Goal: Transaction & Acquisition: Download file/media

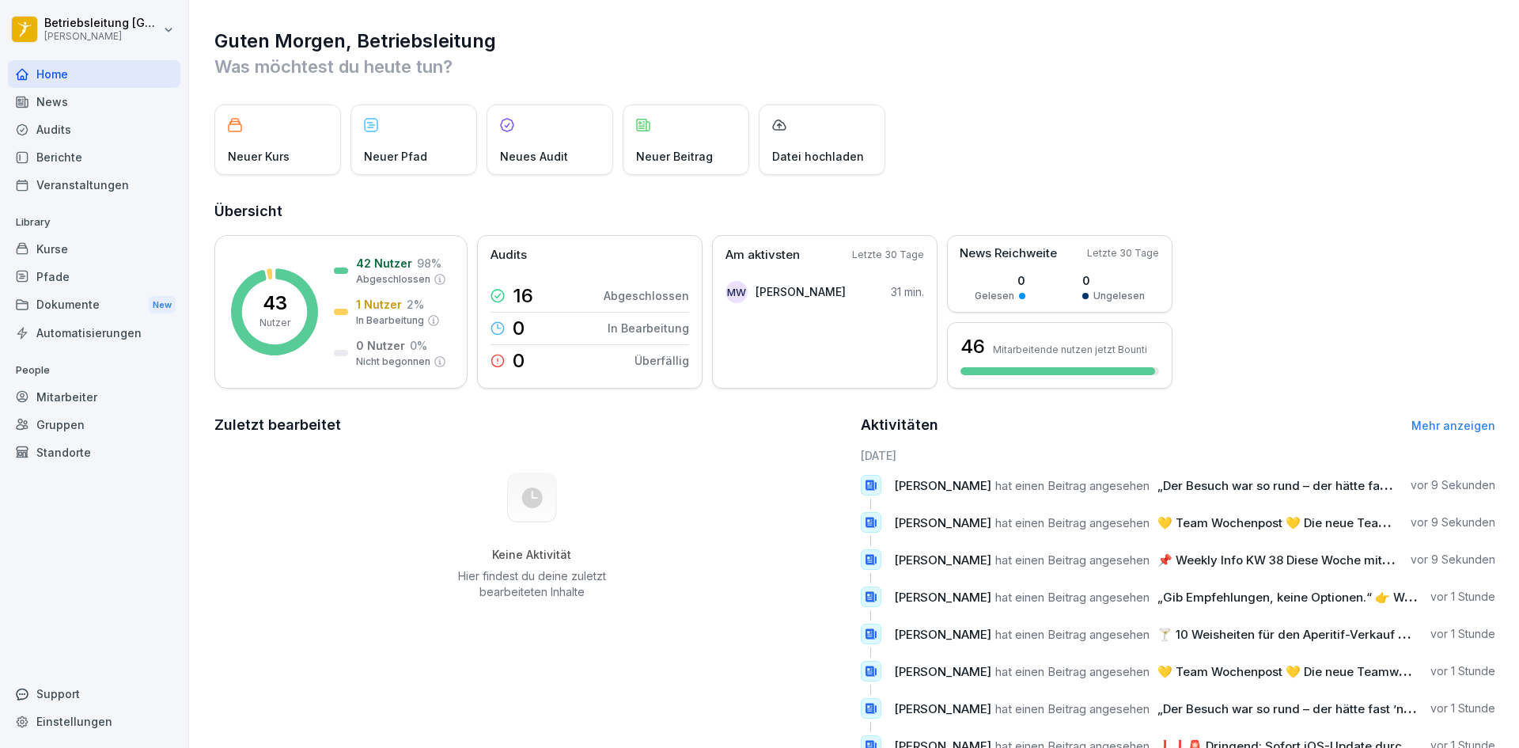
click at [46, 104] on div "News" at bounding box center [94, 102] width 172 height 28
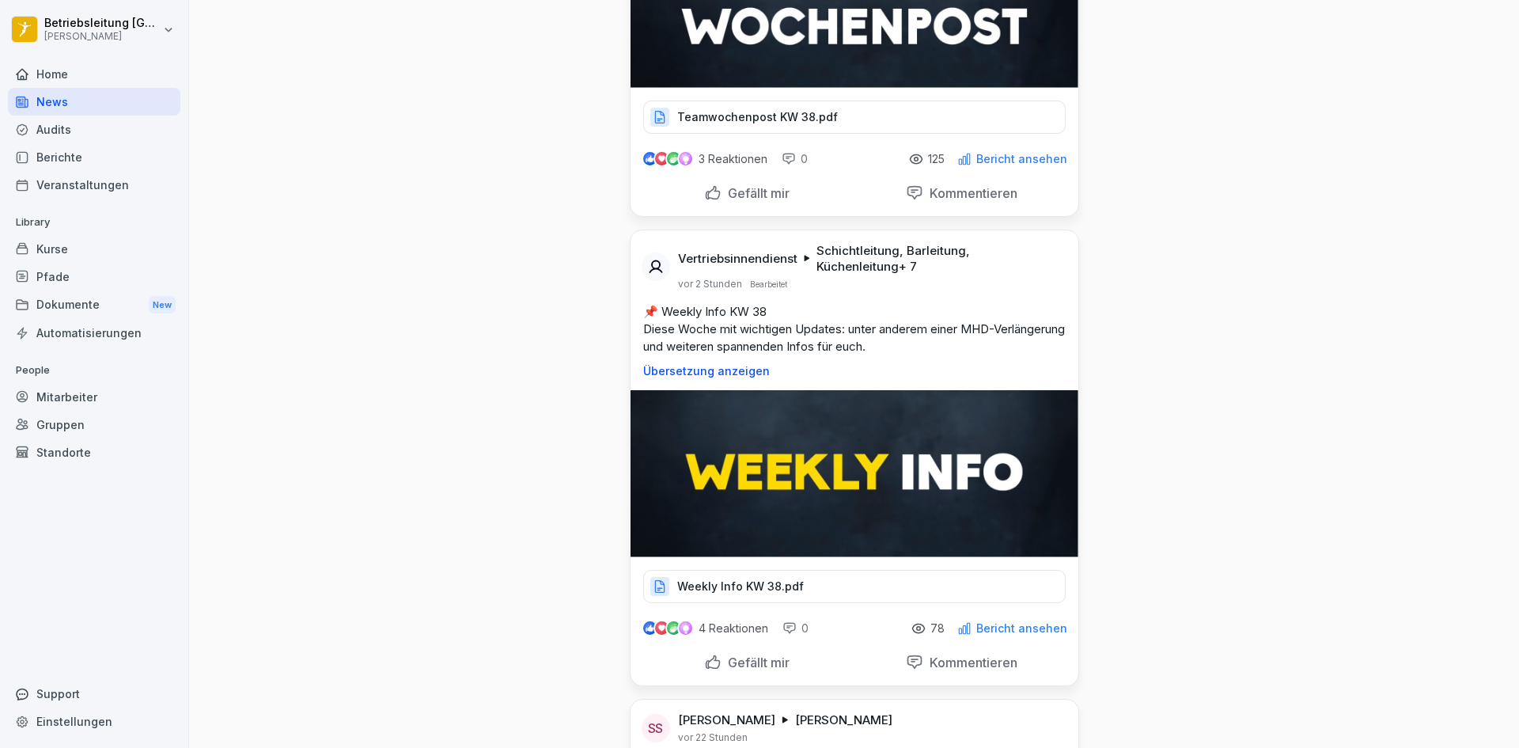
scroll to position [396, 0]
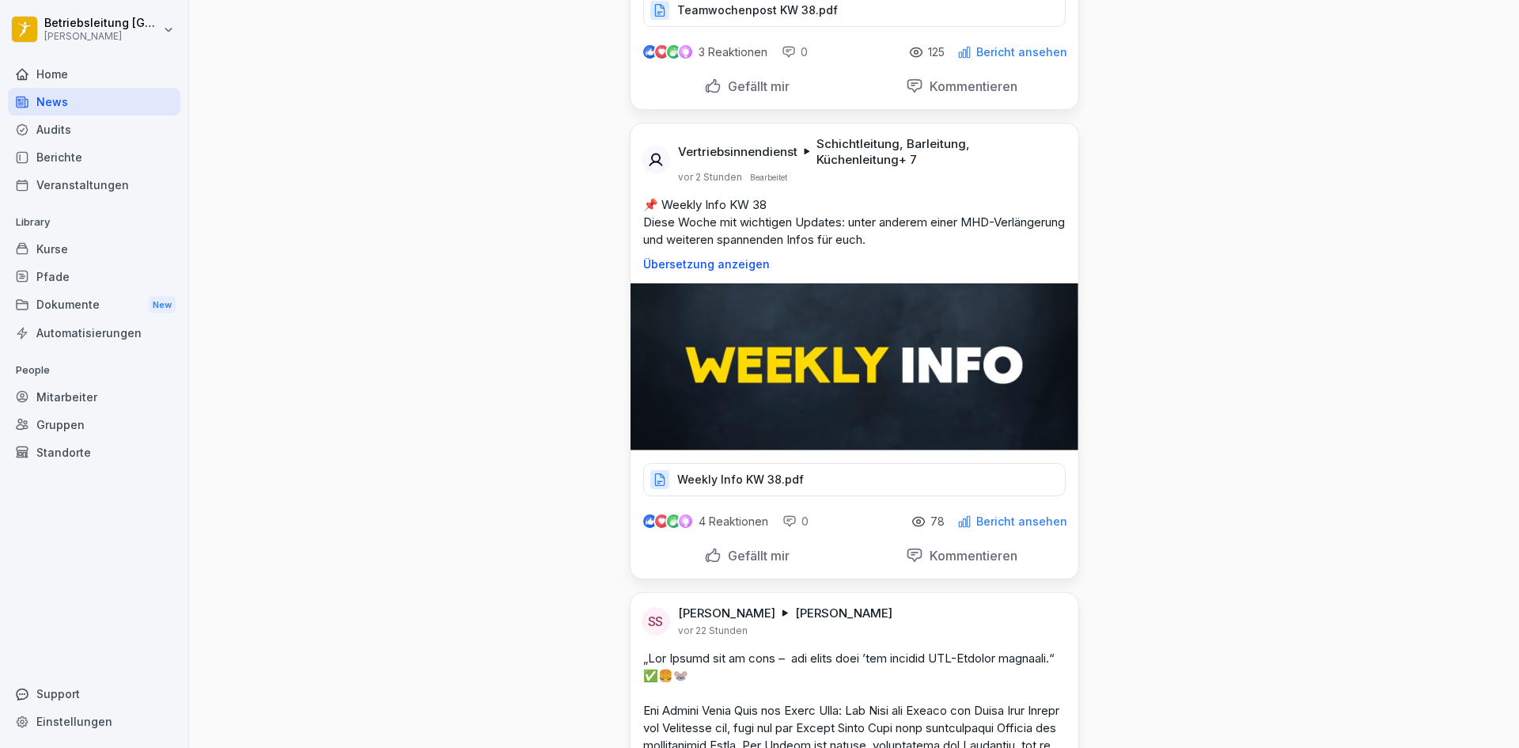
click at [781, 480] on p "Weekly Info KW 38.pdf" at bounding box center [740, 480] width 127 height 16
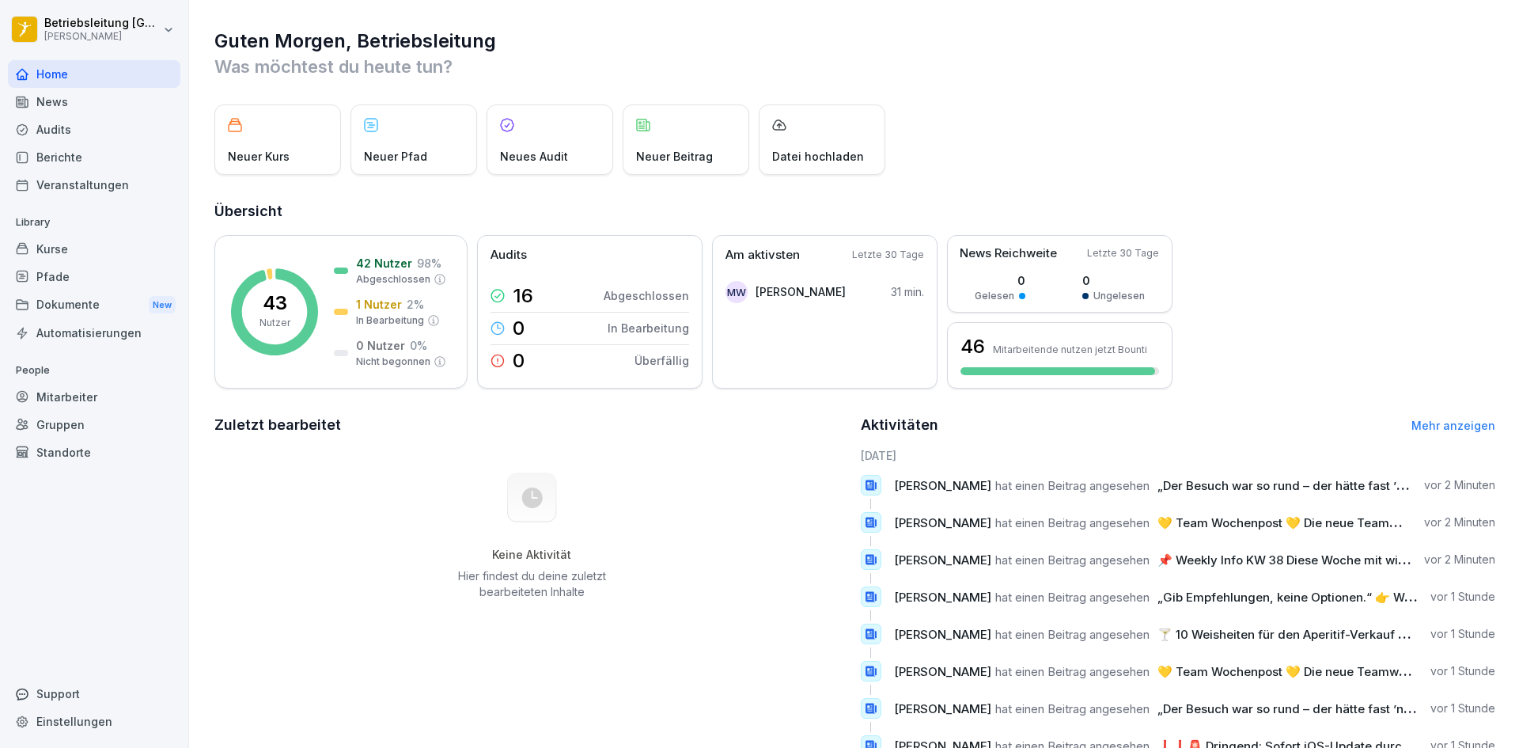
click at [67, 102] on div "News" at bounding box center [94, 102] width 172 height 28
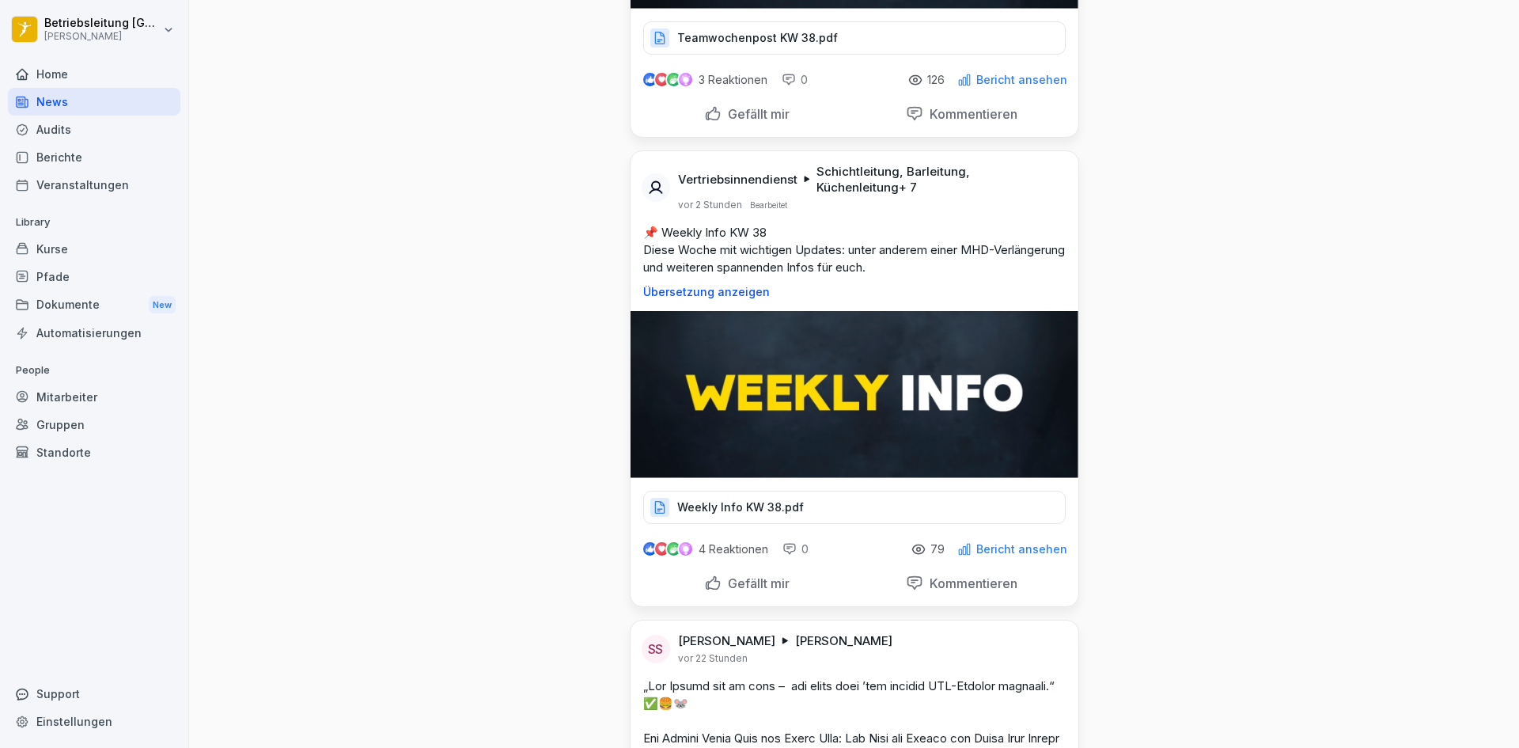
scroll to position [554, 0]
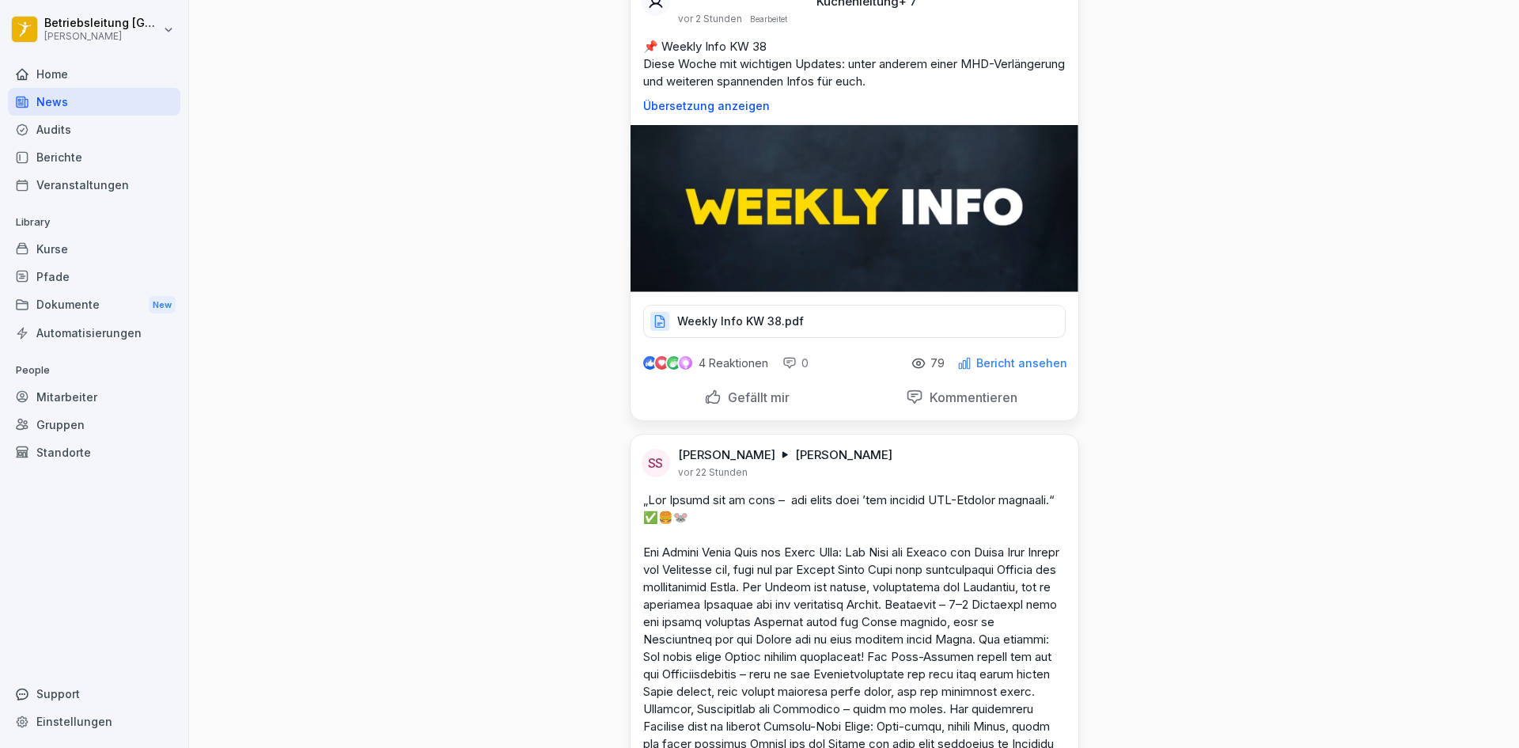
click at [752, 310] on div "Weekly Info KW 38.pdf" at bounding box center [854, 321] width 423 height 33
